Goal: Information Seeking & Learning: Learn about a topic

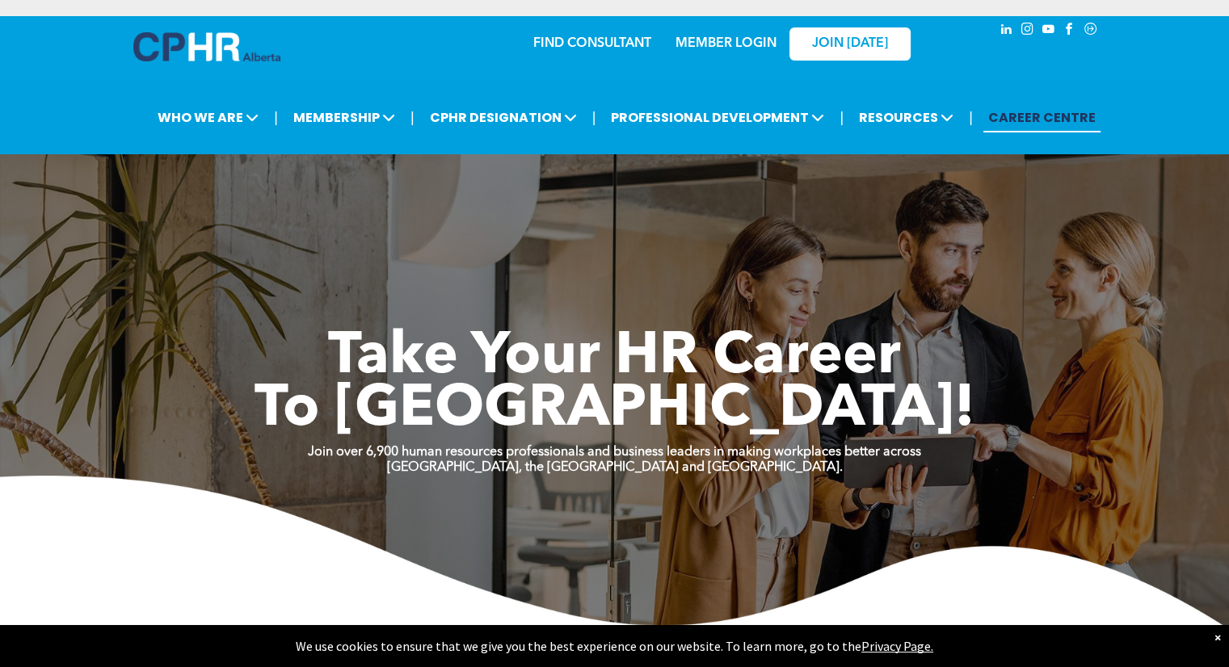
click at [1218, 637] on div "×" at bounding box center [1217, 637] width 6 height 16
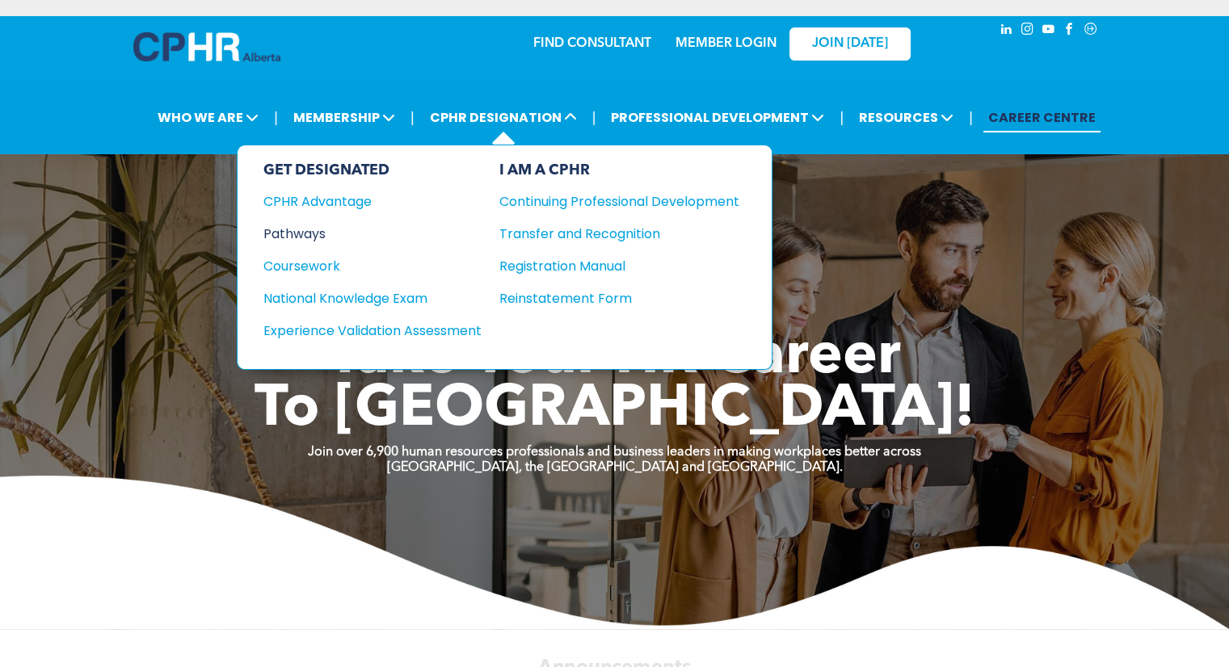
click at [304, 233] on div "Pathways" at bounding box center [361, 234] width 196 height 20
